Goal: Information Seeking & Learning: Learn about a topic

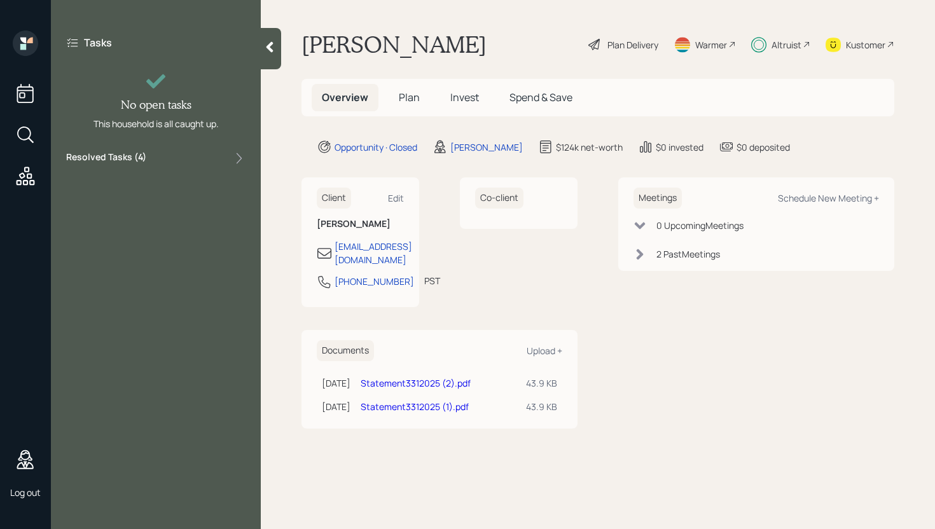
click at [273, 53] on icon at bounding box center [269, 47] width 13 height 13
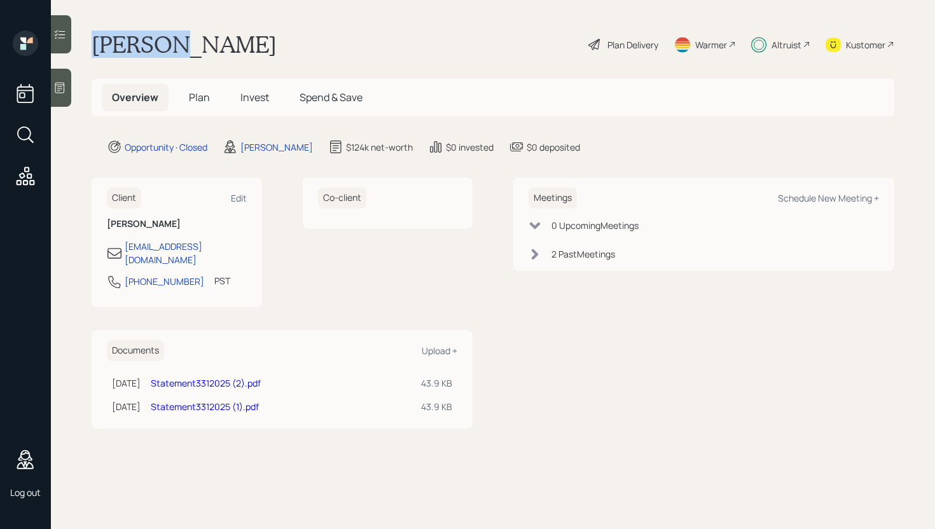
drag, startPoint x: 95, startPoint y: 42, endPoint x: 170, endPoint y: 49, distance: 75.4
click at [170, 49] on h1 "[PERSON_NAME]" at bounding box center [184, 45] width 185 height 28
click at [736, 17] on main "[PERSON_NAME] Plan Delivery Warmer Altruist Kustomer Overview Plan Invest Spend…" at bounding box center [493, 264] width 884 height 529
click at [627, 53] on div "Plan Delivery" at bounding box center [623, 45] width 73 height 28
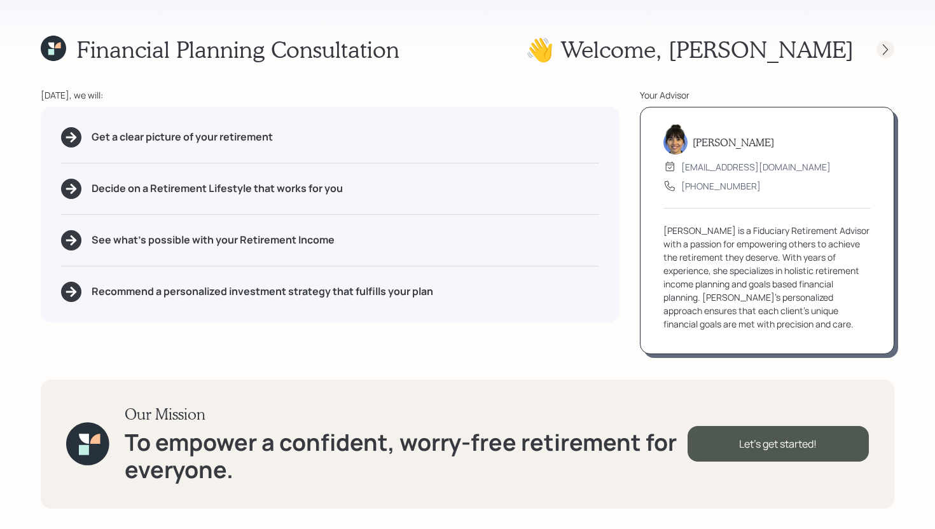
click at [886, 49] on icon at bounding box center [885, 49] width 13 height 13
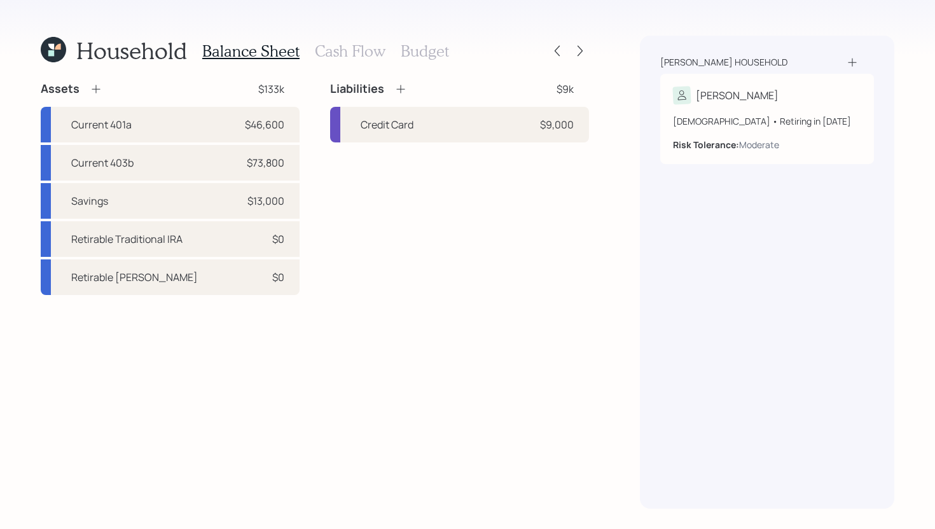
click at [345, 46] on h3 "Cash Flow" at bounding box center [350, 51] width 71 height 18
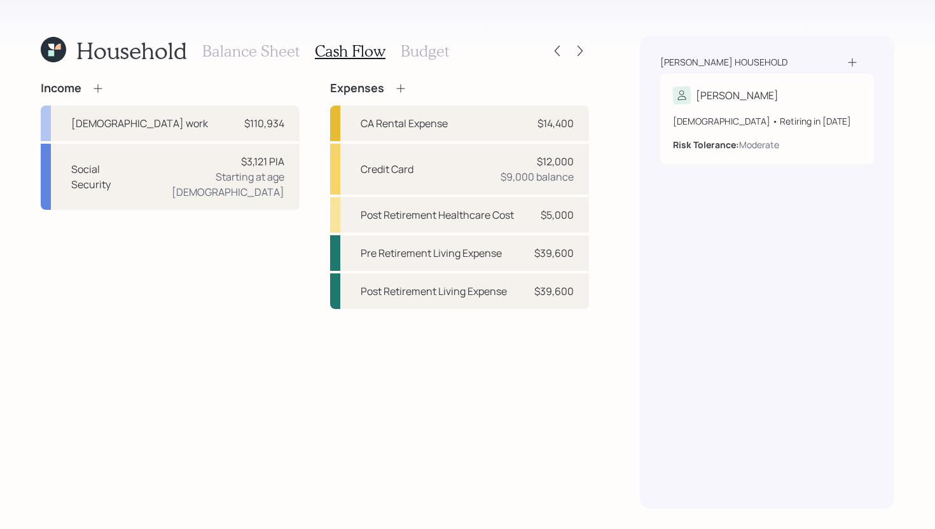
click at [410, 62] on div "Balance Sheet Cash Flow Budget" at bounding box center [325, 51] width 247 height 31
click at [419, 53] on h3 "Budget" at bounding box center [425, 51] width 48 height 18
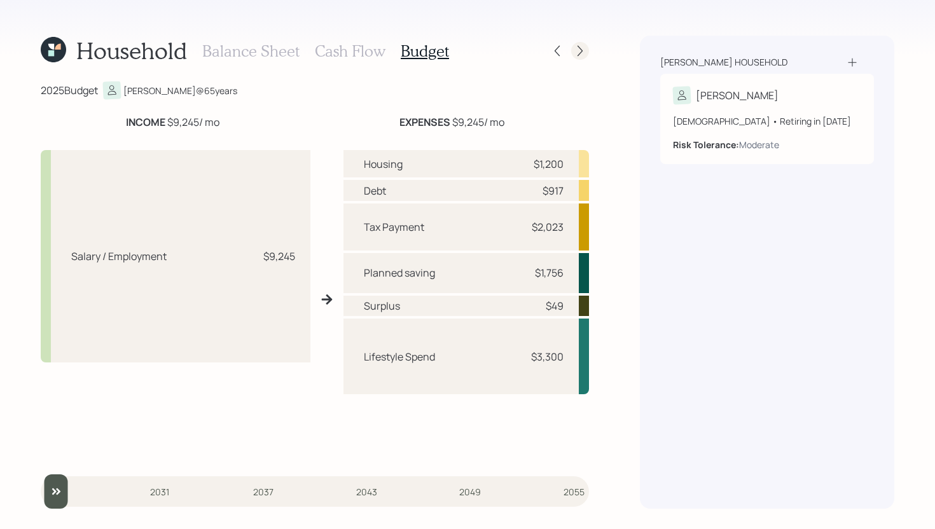
click at [585, 52] on icon at bounding box center [580, 51] width 13 height 13
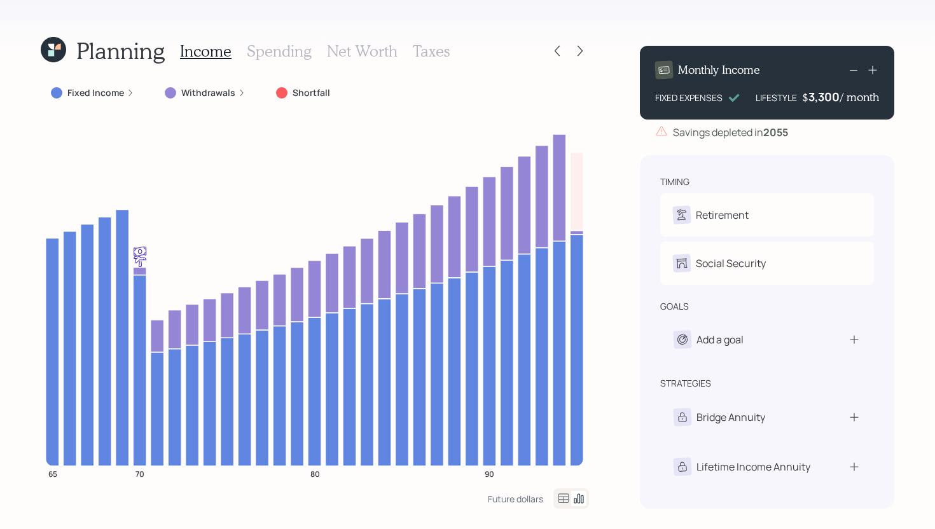
click at [567, 47] on div at bounding box center [568, 51] width 41 height 18
click at [556, 49] on icon at bounding box center [557, 51] width 5 height 11
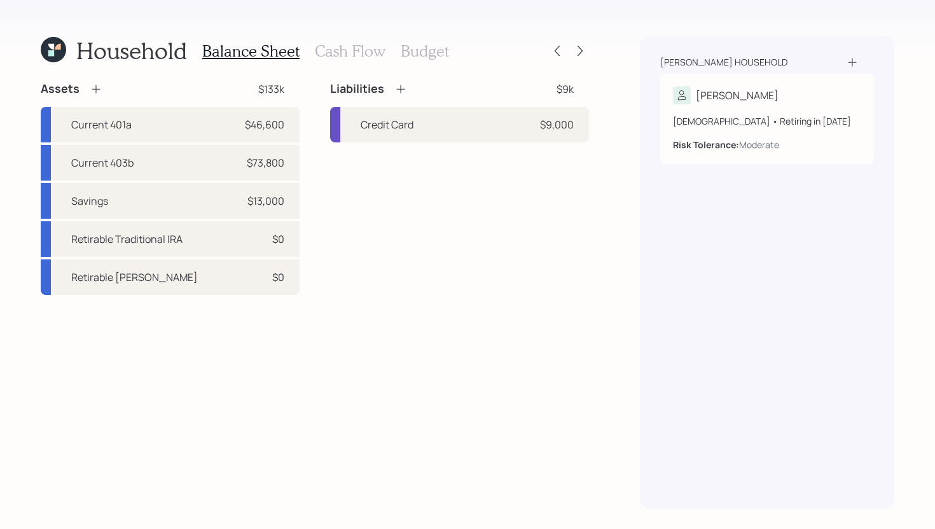
click at [339, 59] on h3 "Cash Flow" at bounding box center [350, 51] width 71 height 18
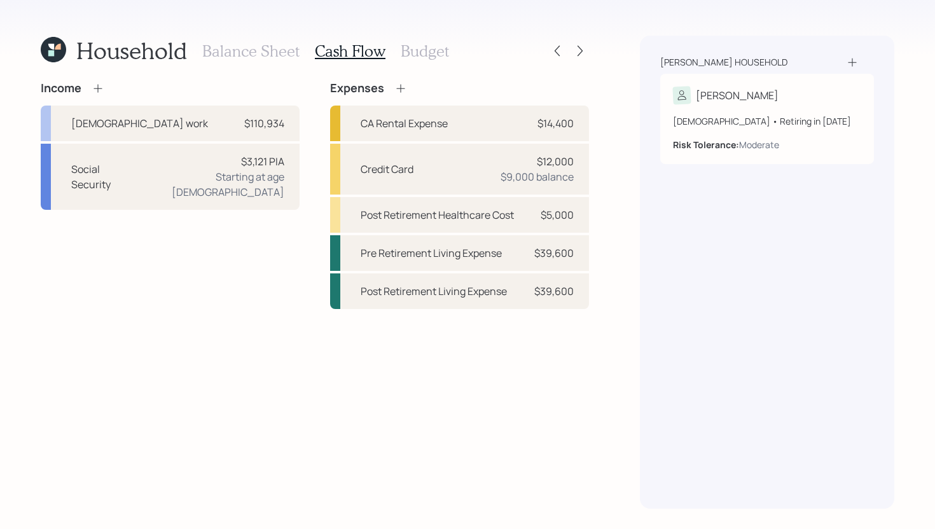
click at [432, 52] on h3 "Budget" at bounding box center [425, 51] width 48 height 18
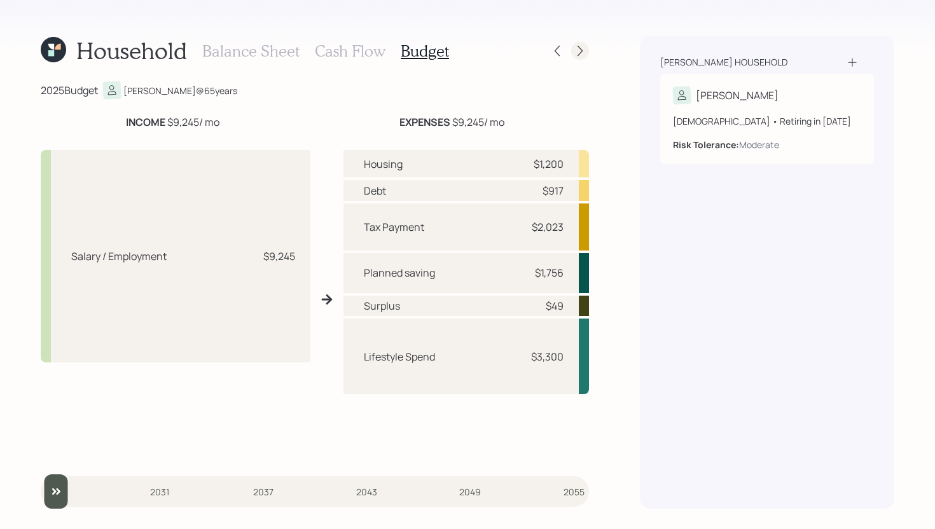
click at [583, 50] on icon at bounding box center [580, 51] width 13 height 13
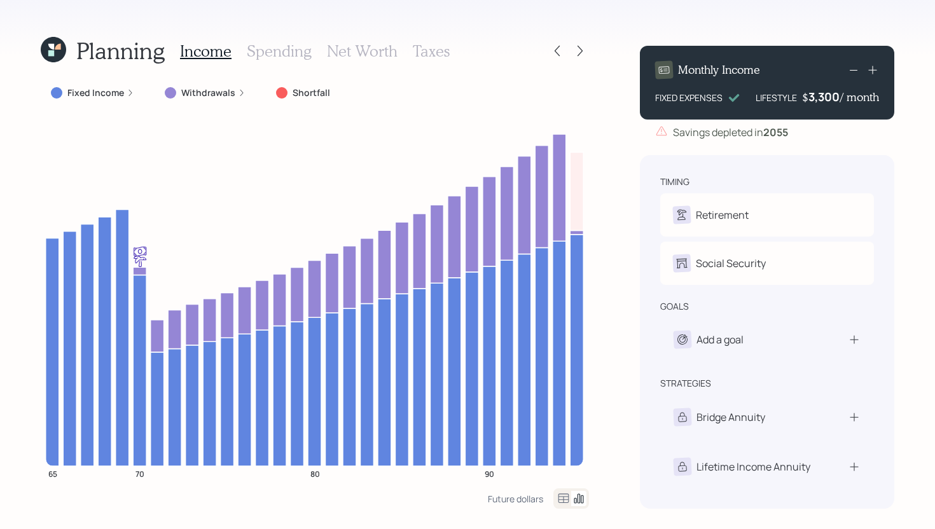
click at [218, 91] on label "Withdrawals" at bounding box center [208, 93] width 54 height 13
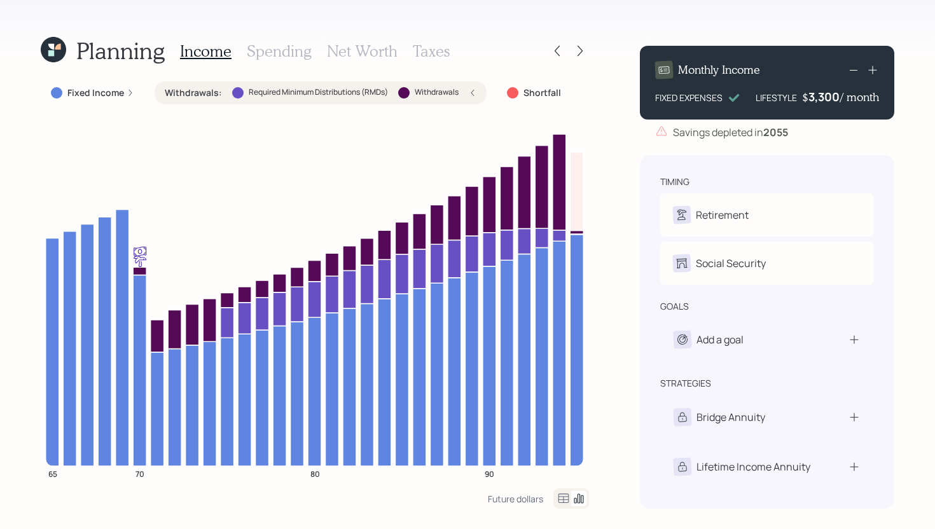
click at [282, 50] on h3 "Spending" at bounding box center [279, 51] width 65 height 18
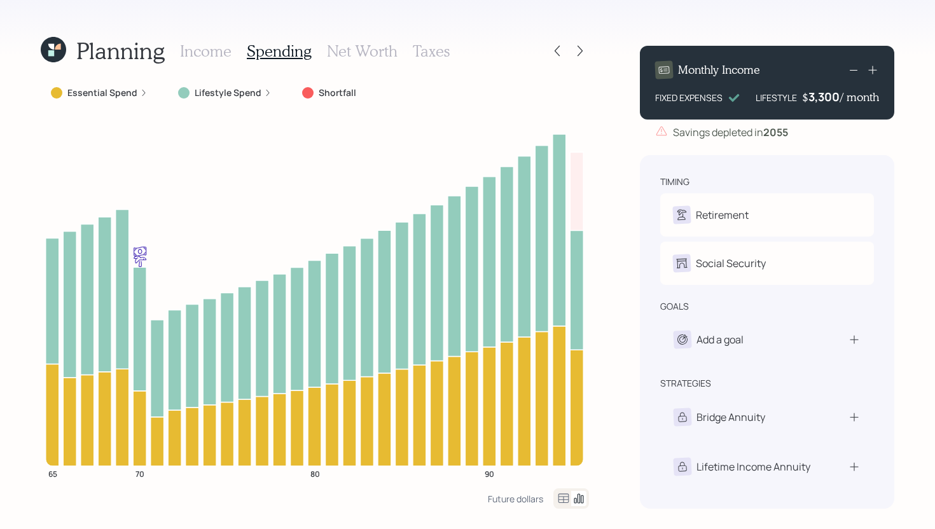
click at [137, 90] on div "Essential Spend" at bounding box center [99, 93] width 97 height 13
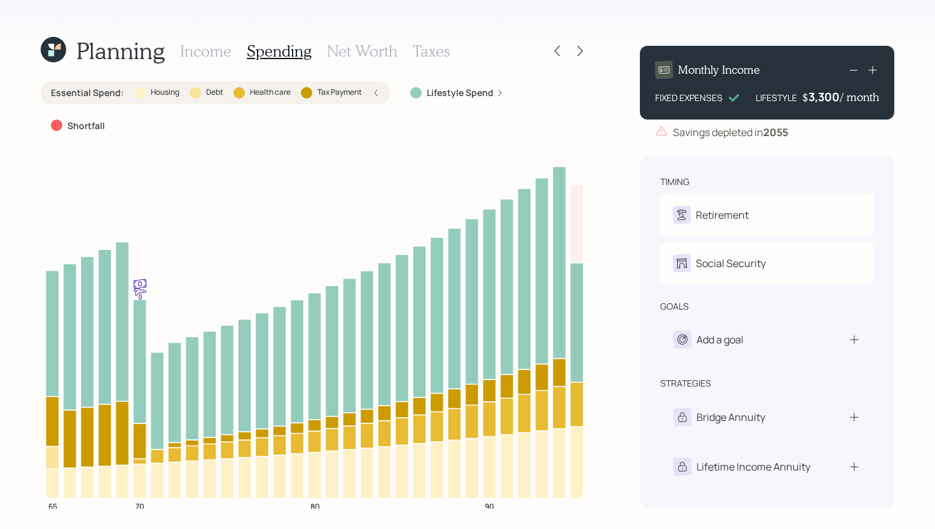
click at [368, 49] on h3 "Net Worth" at bounding box center [362, 51] width 71 height 18
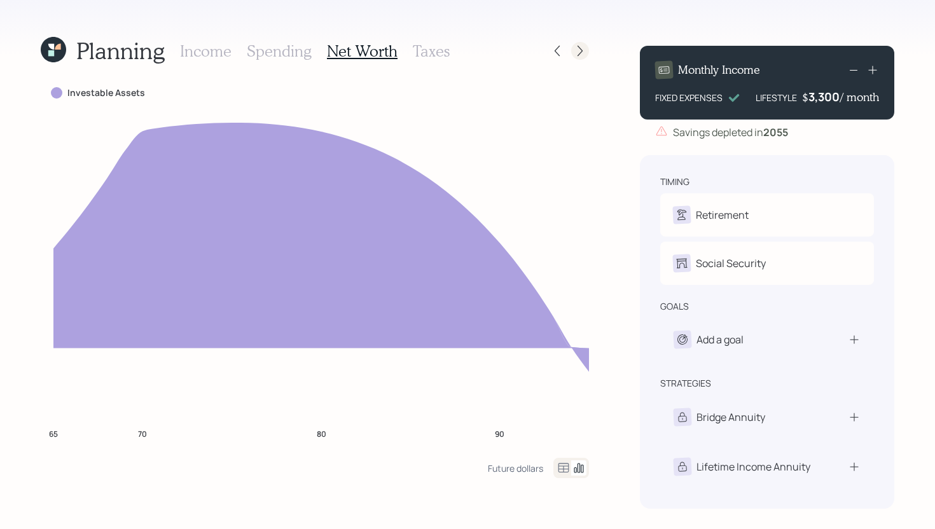
click at [581, 55] on icon at bounding box center [580, 51] width 13 height 13
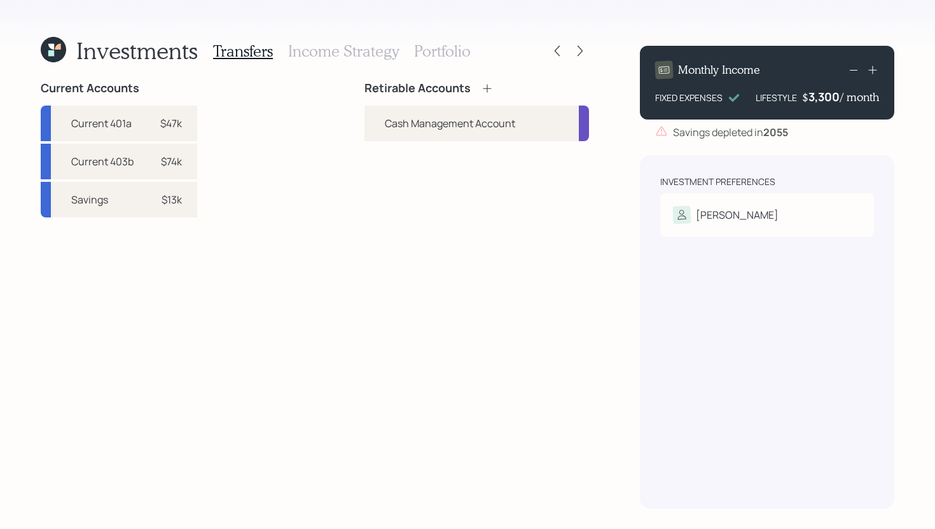
click at [321, 55] on h3 "Income Strategy" at bounding box center [343, 51] width 111 height 18
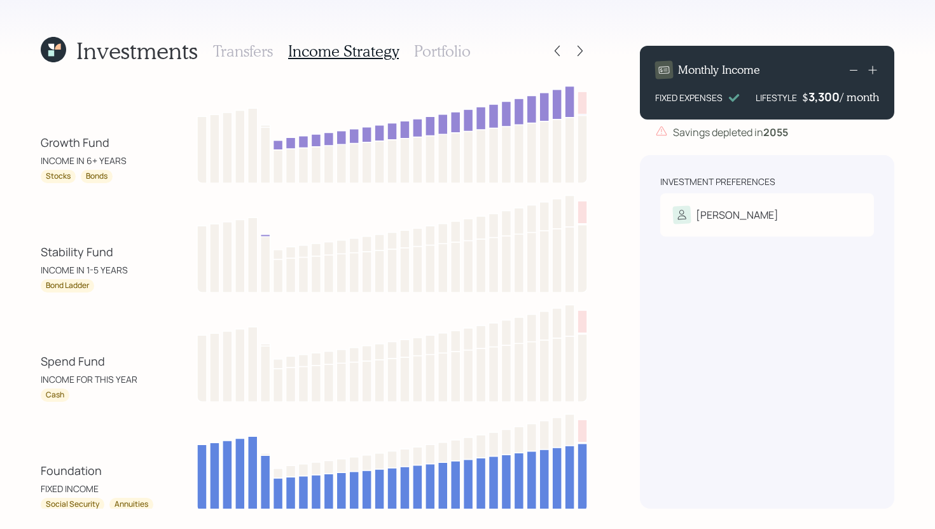
click at [263, 52] on h3 "Transfers" at bounding box center [243, 51] width 60 height 18
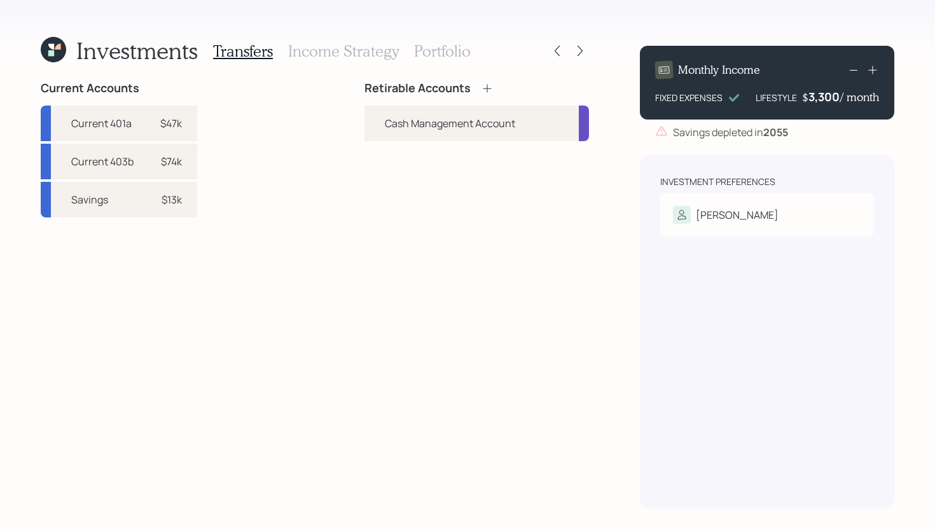
click at [443, 55] on h3 "Portfolio" at bounding box center [442, 51] width 57 height 18
